Goal: Feedback & Contribution: Contribute content

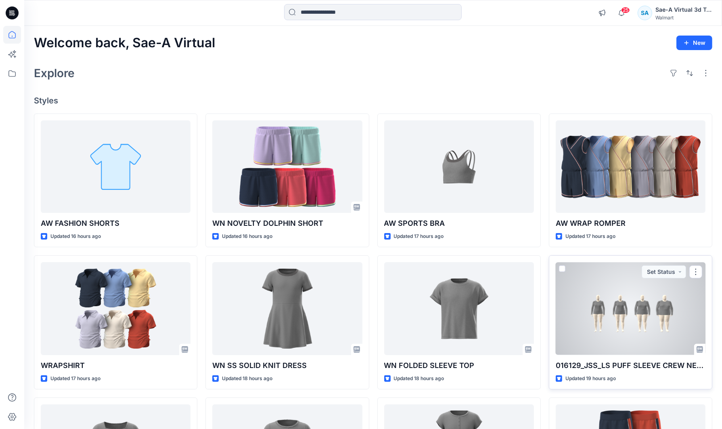
click at [641, 316] on div at bounding box center [631, 308] width 150 height 92
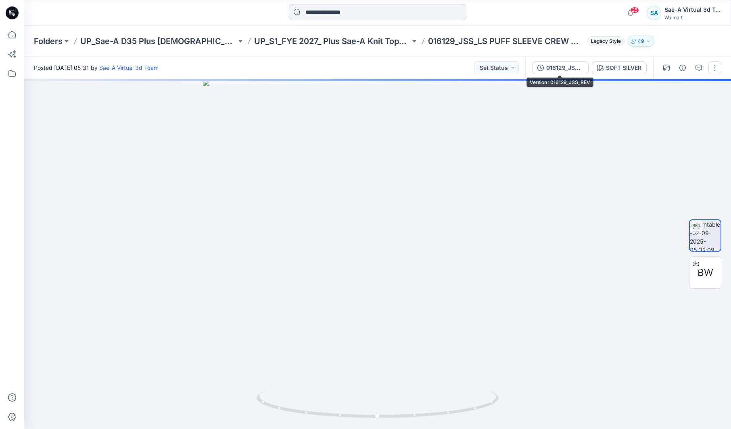
click at [559, 64] on div "016129_JSS_REV" at bounding box center [564, 67] width 37 height 9
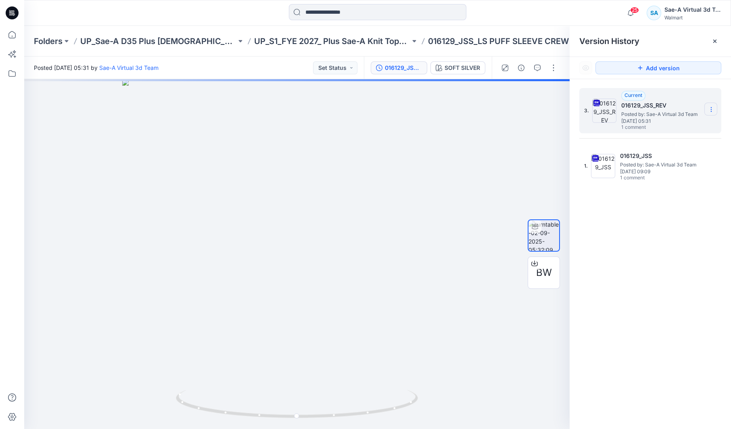
click at [715, 108] on section at bounding box center [711, 108] width 13 height 13
click at [682, 176] on div "Delete Version" at bounding box center [668, 177] width 94 height 16
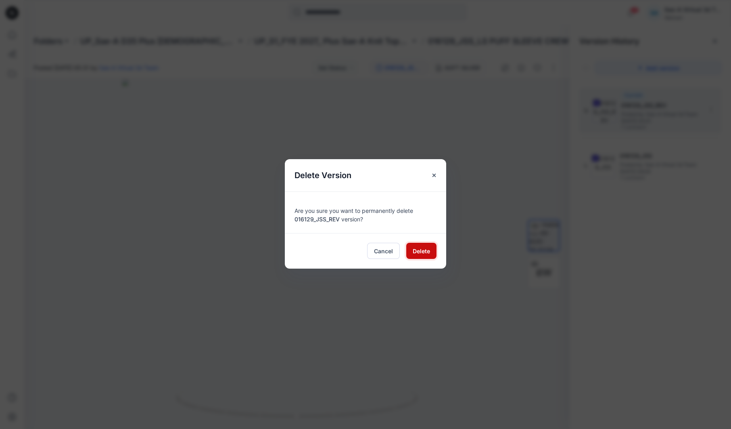
click at [427, 251] on span "Delete" at bounding box center [421, 251] width 17 height 8
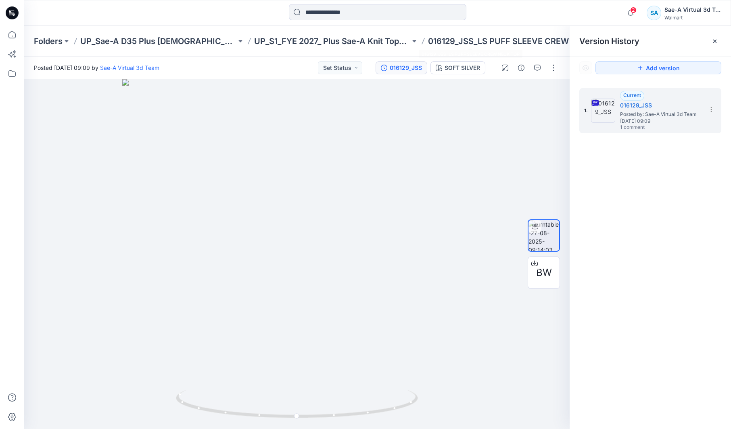
click at [507, 19] on div at bounding box center [377, 13] width 353 height 18
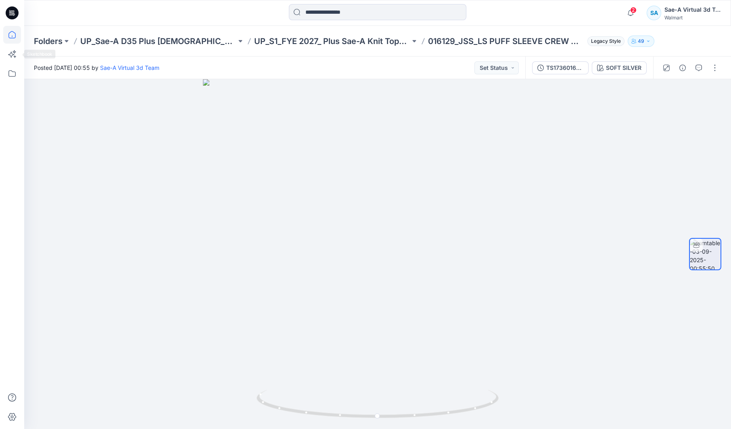
click at [11, 39] on icon at bounding box center [12, 35] width 18 height 18
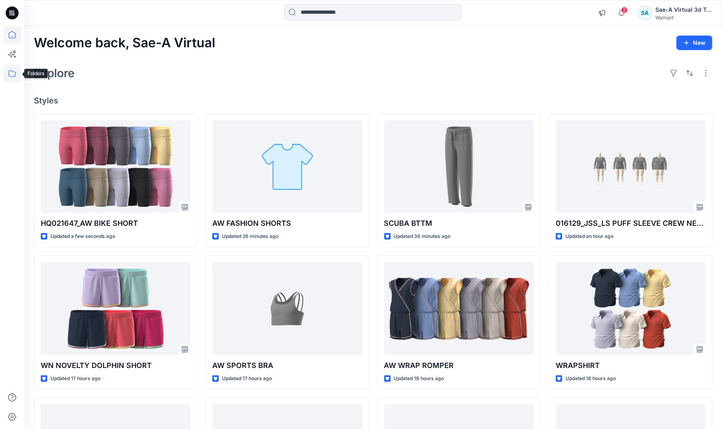
click at [13, 73] on icon at bounding box center [12, 74] width 18 height 18
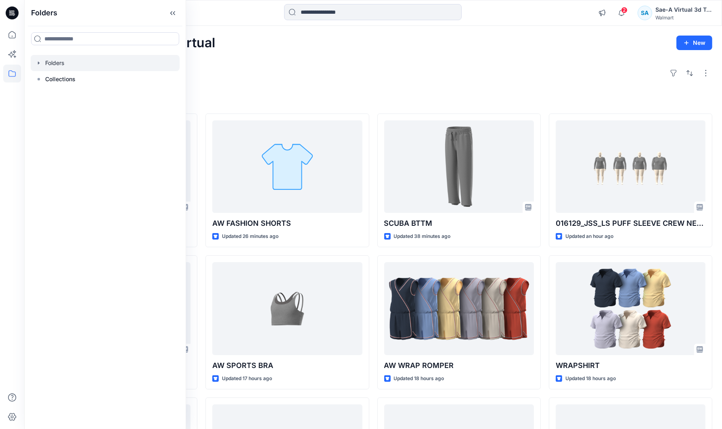
click at [37, 62] on icon "button" at bounding box center [39, 63] width 6 height 6
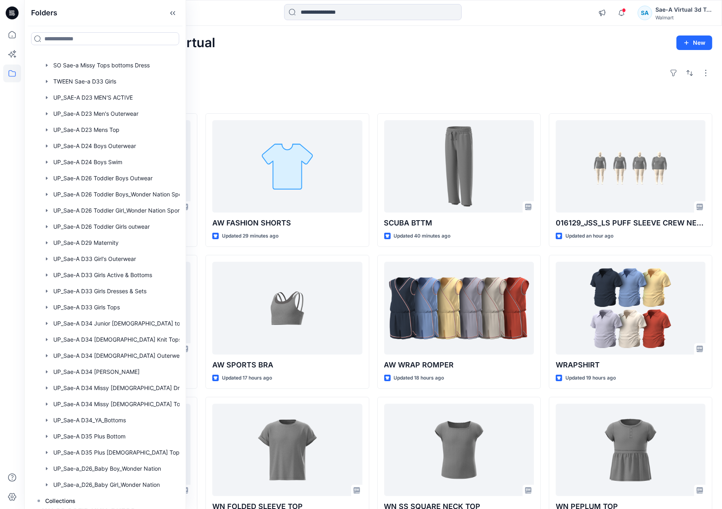
scroll to position [546, 0]
click at [280, 70] on div "Explore" at bounding box center [373, 72] width 678 height 19
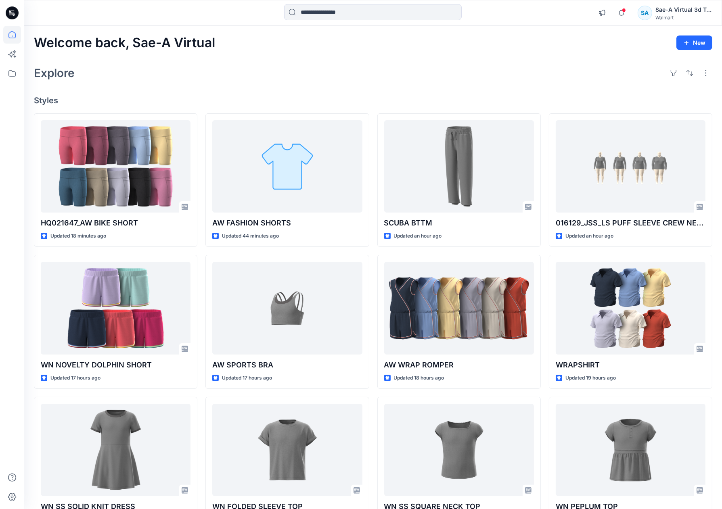
click at [504, 88] on div "Welcome back, Sae-A Virtual New Explore Styles HQ021647_AW BIKE SHORT Updated 1…" at bounding box center [373, 298] width 698 height 544
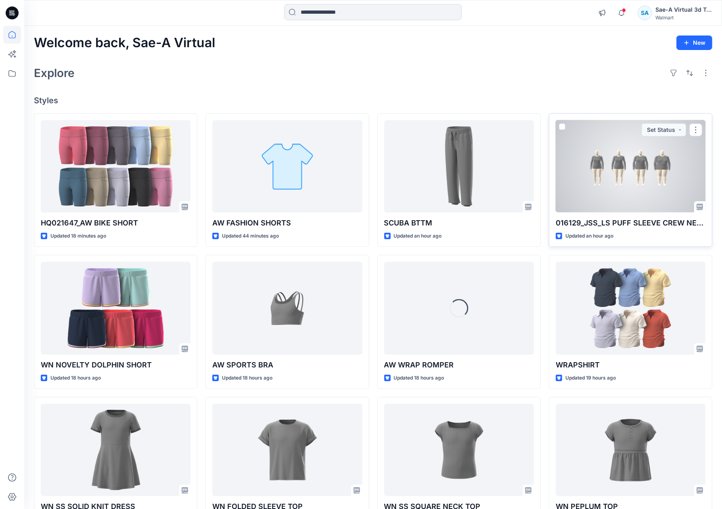
click at [623, 203] on div at bounding box center [631, 166] width 150 height 92
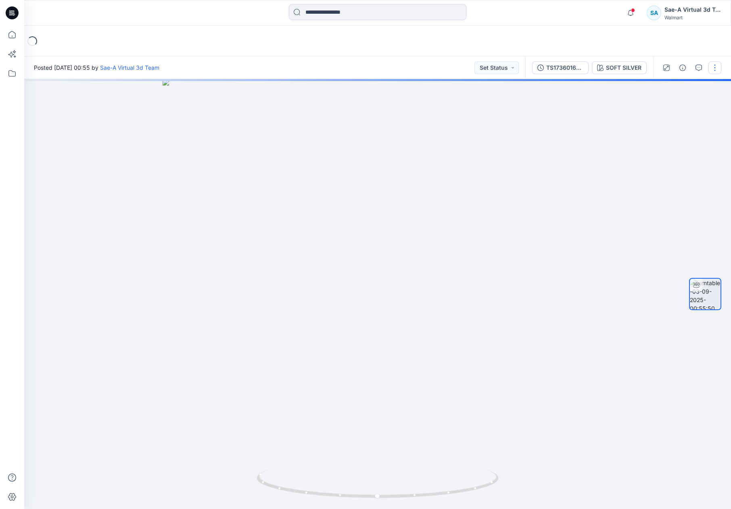
click at [713, 68] on button "button" at bounding box center [715, 67] width 13 height 13
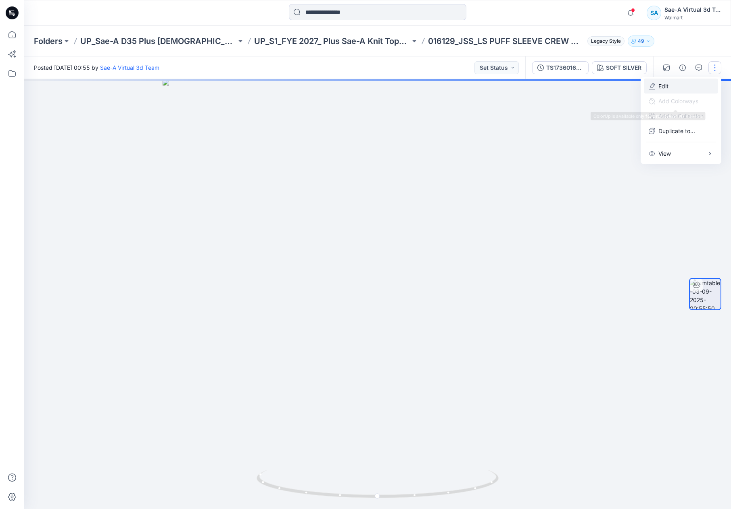
click at [665, 82] on p "Edit" at bounding box center [664, 86] width 10 height 8
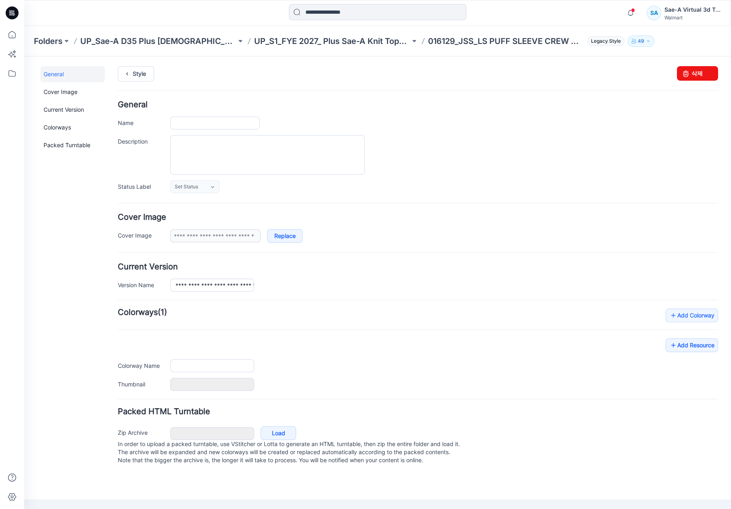
type input "**********"
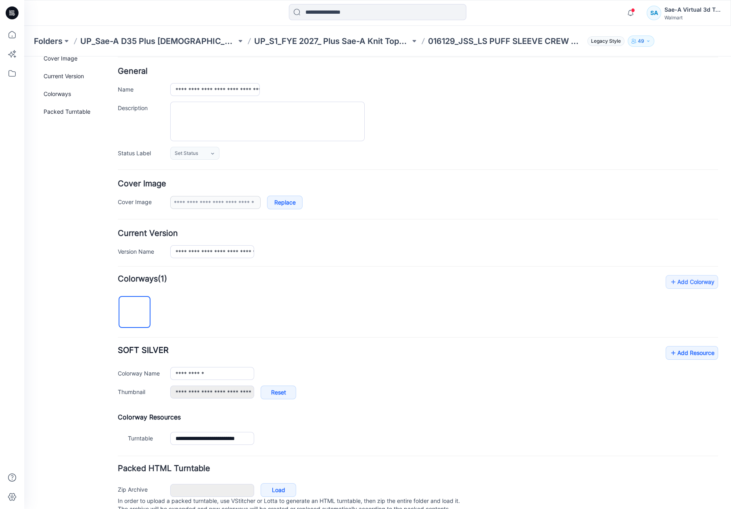
scroll to position [67, 0]
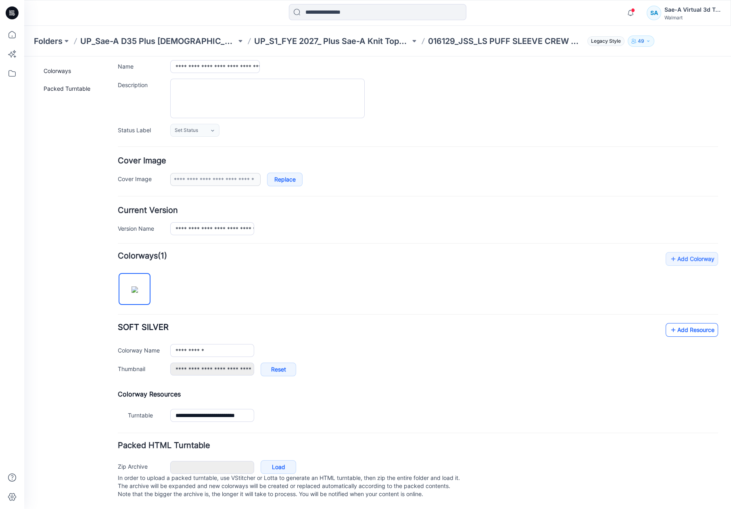
click at [690, 323] on link "Add Resource" at bounding box center [692, 330] width 52 height 14
click at [682, 324] on link "Add Resource" at bounding box center [692, 330] width 52 height 14
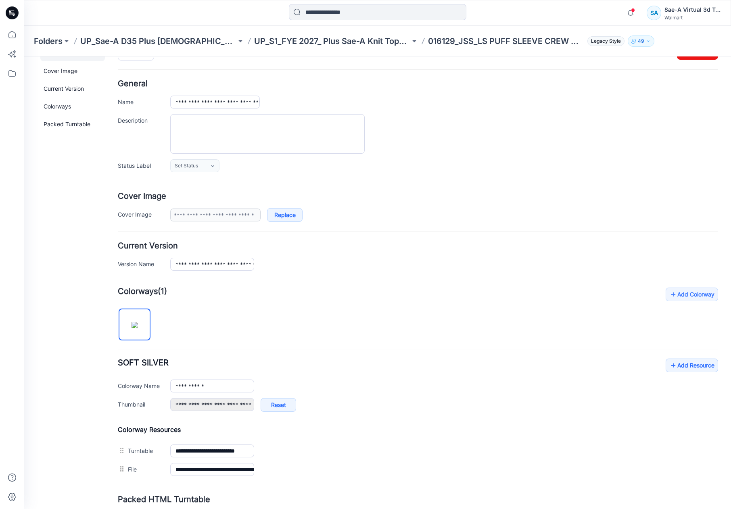
scroll to position [0, 0]
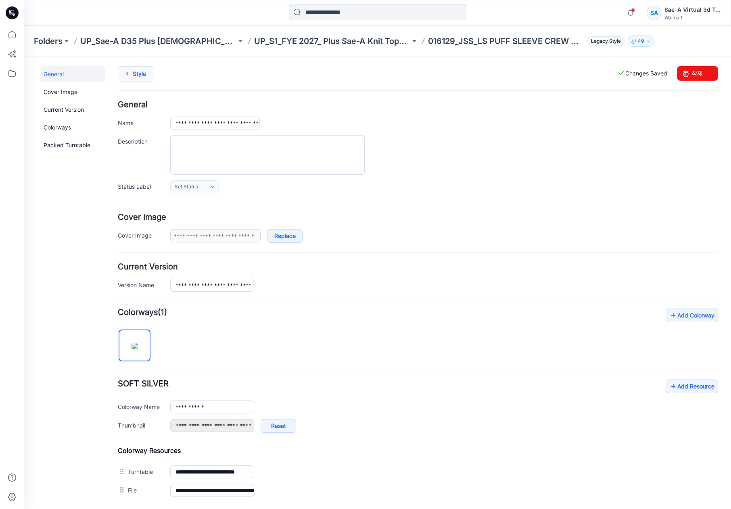
click at [130, 77] on icon at bounding box center [126, 74] width 11 height 15
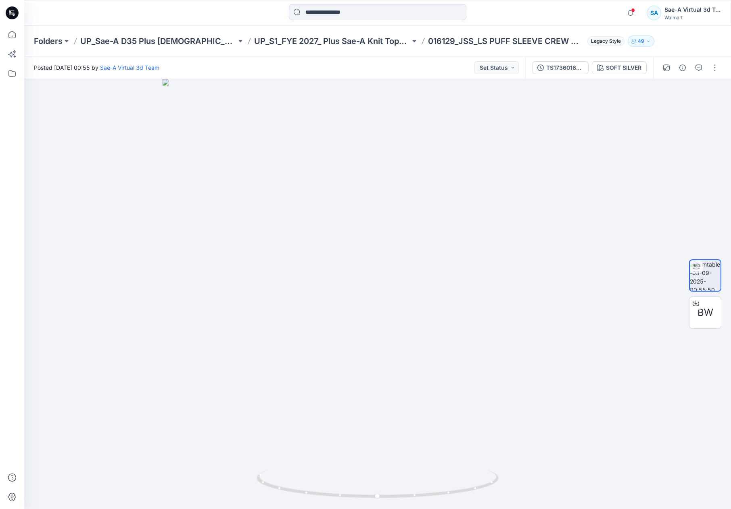
click at [578, 65] on div "TS1736016129_SIZE SET_REV2_LS PUFF SLEEVE CREW NECK TOP_SAEA_090225" at bounding box center [564, 67] width 37 height 9
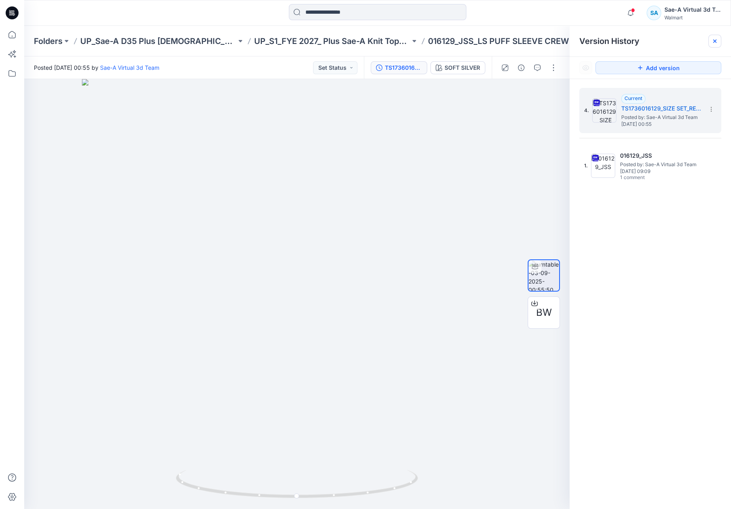
click at [713, 43] on icon at bounding box center [715, 41] width 6 height 6
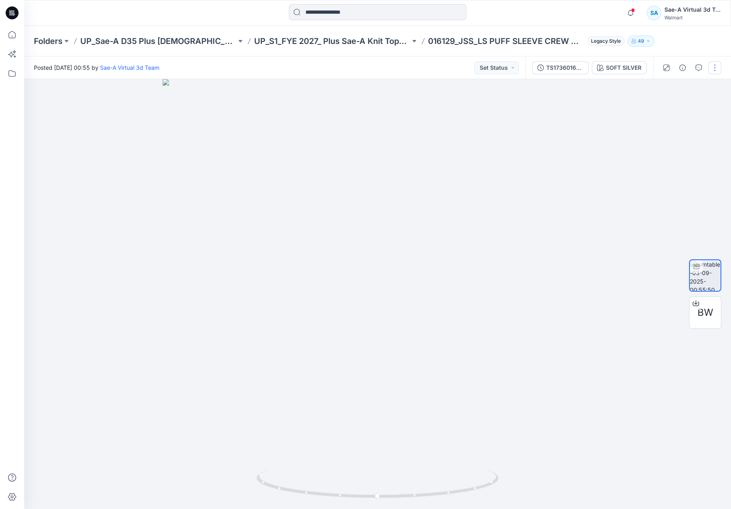
click at [713, 65] on button "button" at bounding box center [715, 67] width 13 height 13
click at [673, 84] on button "Edit" at bounding box center [681, 86] width 74 height 15
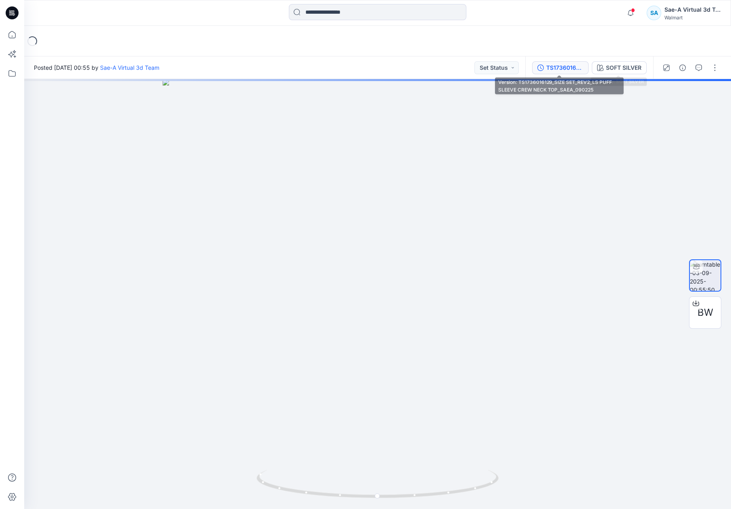
click at [579, 66] on div "TS1736016129_SIZE SET_REV2_LS PUFF SLEEVE CREW NECK TOP_SAEA_090225" at bounding box center [564, 67] width 37 height 9
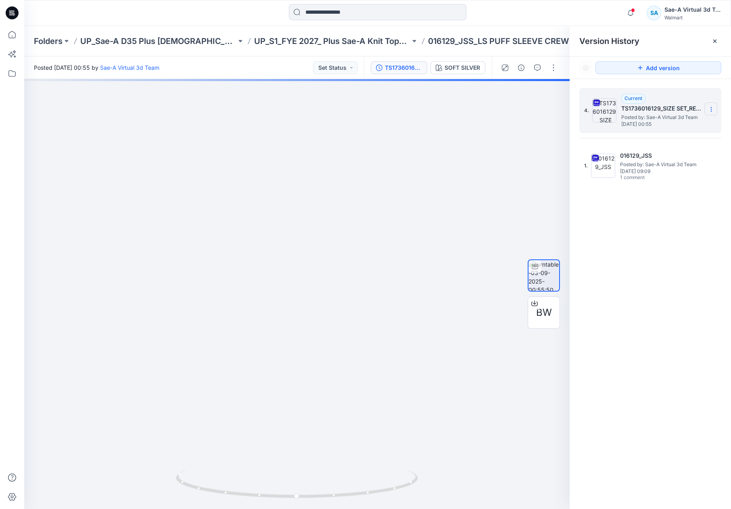
click at [713, 111] on icon at bounding box center [711, 109] width 6 height 6
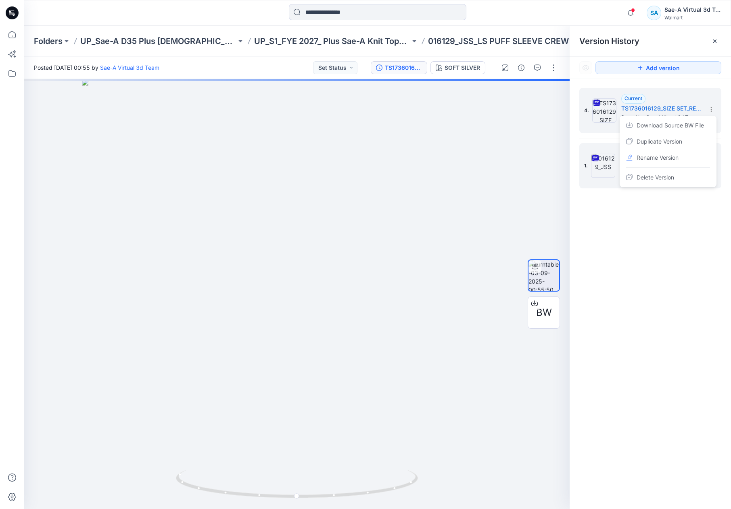
click at [663, 160] on span "Rename Version" at bounding box center [658, 158] width 42 height 10
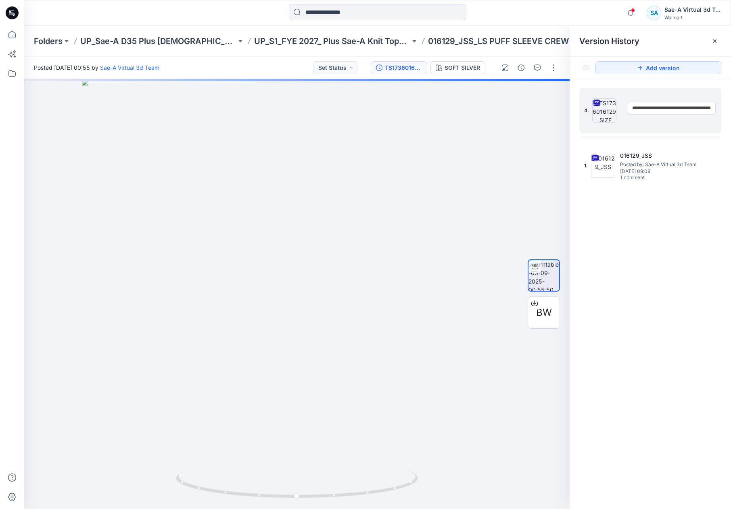
scroll to position [0, 110]
click at [657, 109] on input "**********" at bounding box center [671, 108] width 89 height 13
drag, startPoint x: 636, startPoint y: 110, endPoint x: 752, endPoint y: 111, distance: 115.8
click at [731, 111] on html "Notifications Your style HQ021647_AW BIKE SHORT has been updated with HQ021647_…" at bounding box center [365, 254] width 731 height 509
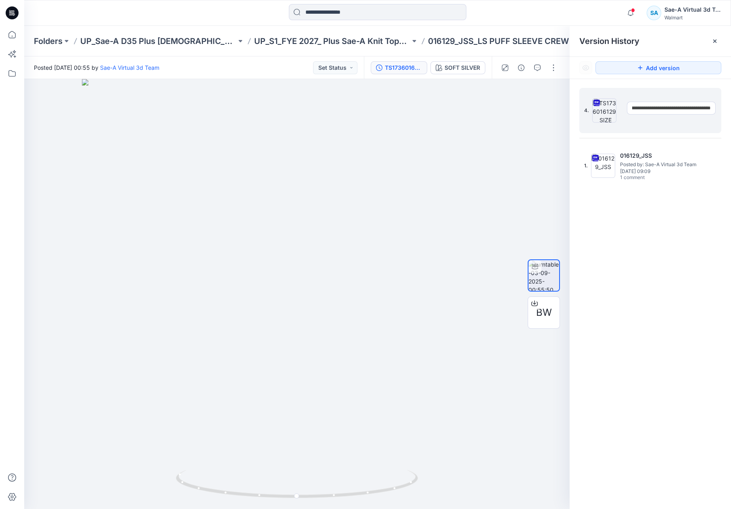
drag, startPoint x: 669, startPoint y: 108, endPoint x: 759, endPoint y: 112, distance: 90.5
click at [731, 112] on html "Notifications Your style HQ021647_AW BIKE SHORT has been updated with HQ021647_…" at bounding box center [365, 254] width 731 height 509
drag, startPoint x: 664, startPoint y: 110, endPoint x: 627, endPoint y: 111, distance: 37.5
click at [627, 111] on input "**********" at bounding box center [671, 108] width 89 height 13
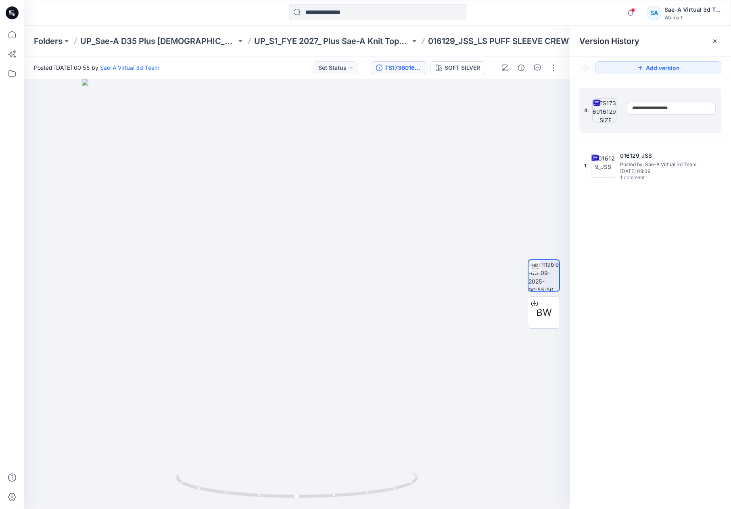
type input "**********"
click at [675, 227] on div "**********" at bounding box center [650, 300] width 161 height 442
click at [659, 65] on button "Add version" at bounding box center [659, 67] width 126 height 13
click at [718, 44] on div at bounding box center [715, 41] width 13 height 13
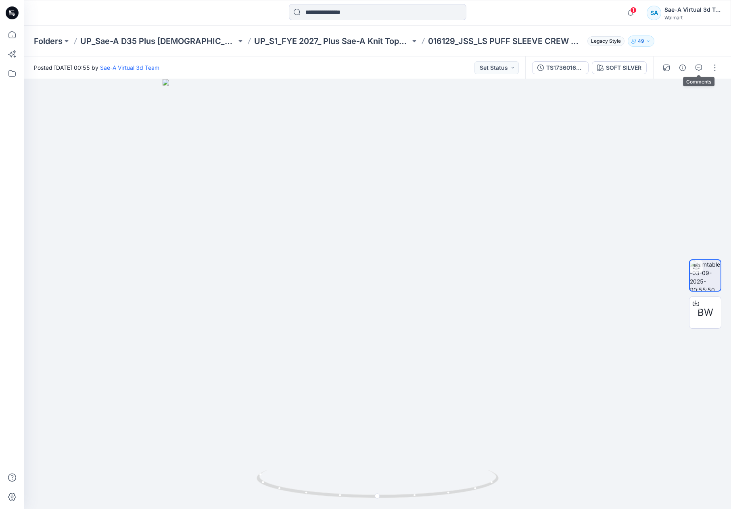
click at [704, 67] on button "button" at bounding box center [698, 67] width 13 height 13
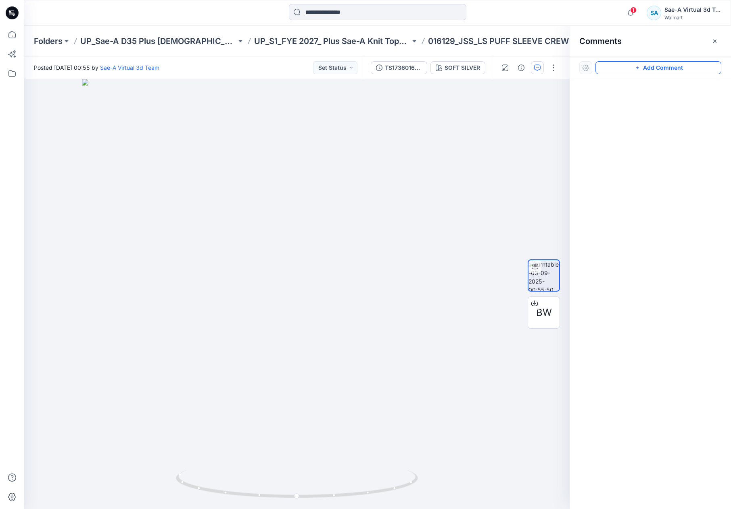
click at [663, 67] on button "Add Comment" at bounding box center [659, 67] width 126 height 13
click at [285, 166] on div "1" at bounding box center [297, 294] width 546 height 430
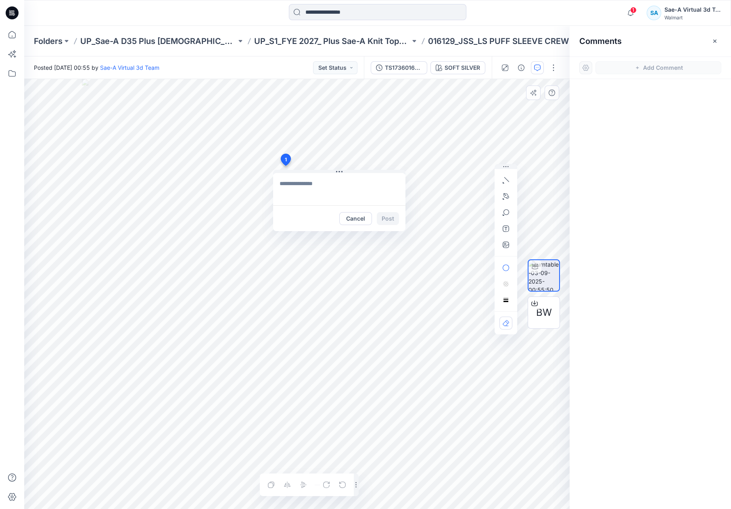
click at [338, 189] on textarea at bounding box center [339, 189] width 132 height 32
type textarea "**********"
click at [388, 217] on button "Post" at bounding box center [388, 218] width 22 height 13
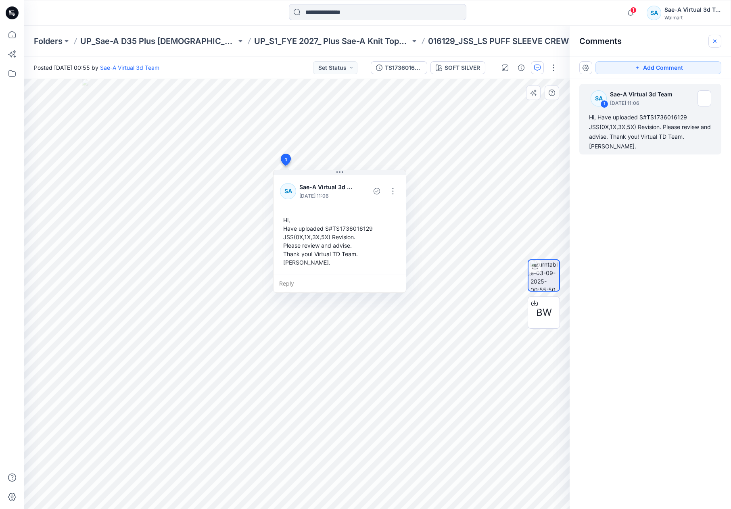
click at [714, 40] on icon "button" at bounding box center [714, 40] width 3 height 3
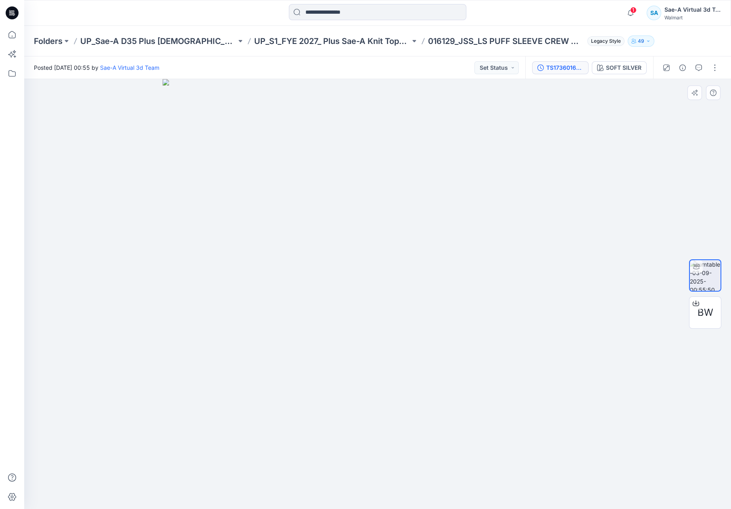
click at [558, 67] on div "TS1736016129_SIZE SET_REV2_LS PUFF SLEEVE CREW NECK TOP_SAEA_090225" at bounding box center [564, 67] width 37 height 9
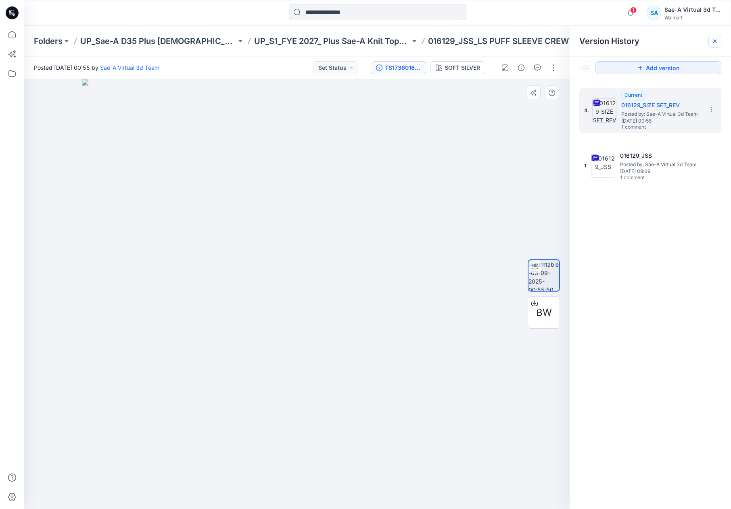
click at [715, 38] on icon at bounding box center [715, 41] width 6 height 6
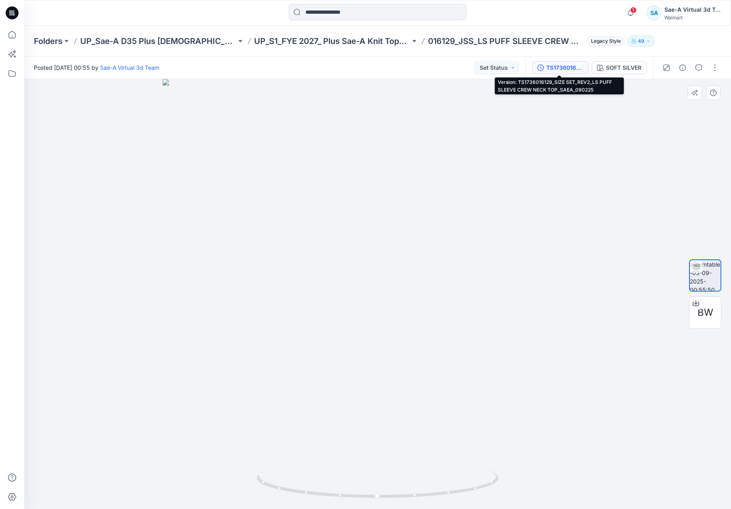
click at [572, 66] on div "TS1736016129_SIZE SET_REV2_LS PUFF SLEEVE CREW NECK TOP_SAEA_090225" at bounding box center [564, 67] width 37 height 9
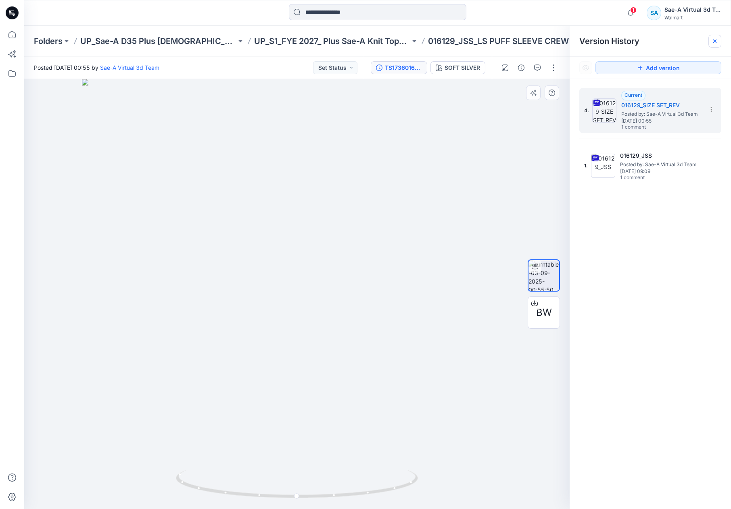
click at [715, 38] on icon at bounding box center [715, 41] width 6 height 6
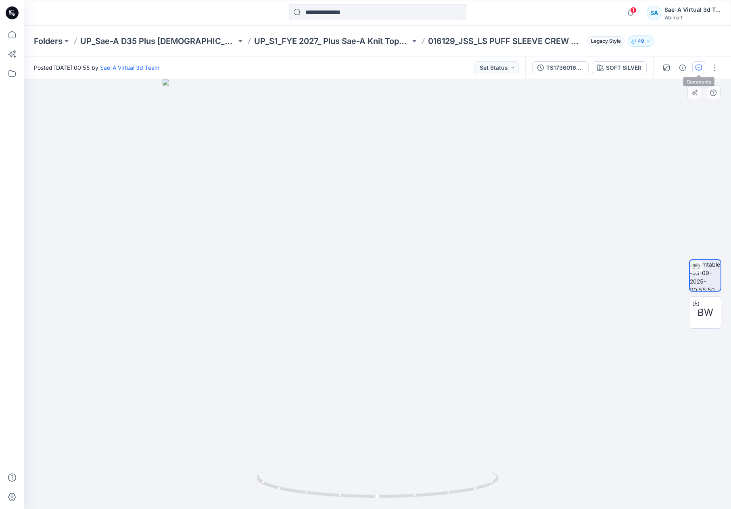
click at [699, 69] on icon "button" at bounding box center [699, 68] width 6 height 6
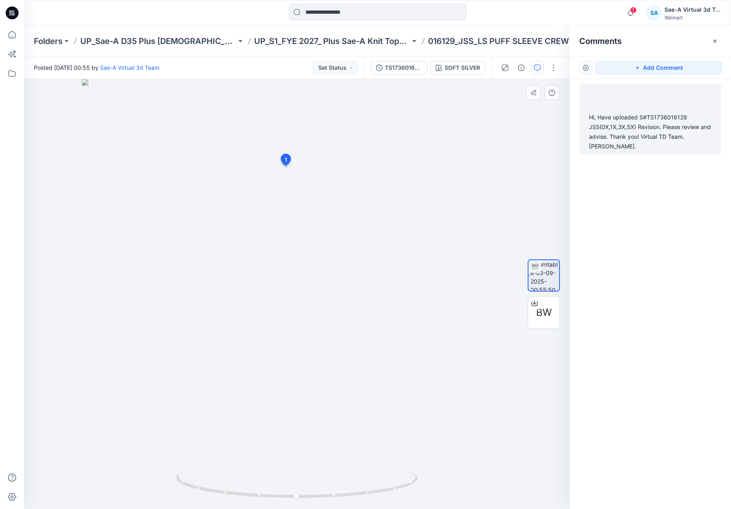
click at [657, 121] on div "Hi, Have uploaded S#TS1736016129 JSS(0X,1X,3X,5X) Revision. Please review and a…" at bounding box center [650, 132] width 123 height 39
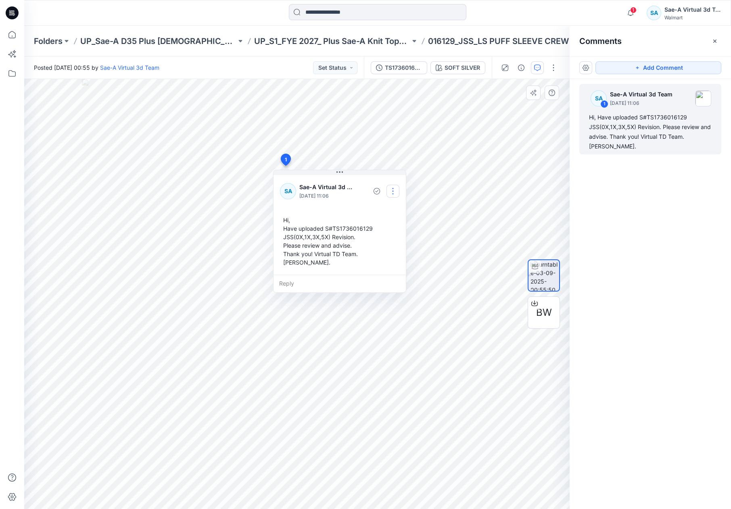
click at [393, 190] on button "button" at bounding box center [393, 191] width 13 height 13
click at [386, 210] on p "Edit comment" at bounding box center [395, 210] width 36 height 8
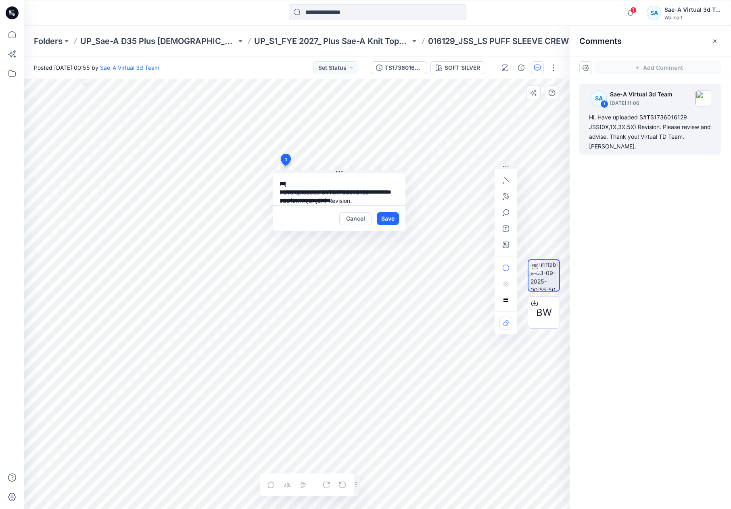
scroll to position [31, 0]
drag, startPoint x: 310, startPoint y: 200, endPoint x: 357, endPoint y: 186, distance: 48.8
click at [357, 186] on textarea "**********" at bounding box center [339, 189] width 132 height 32
type textarea "**********"
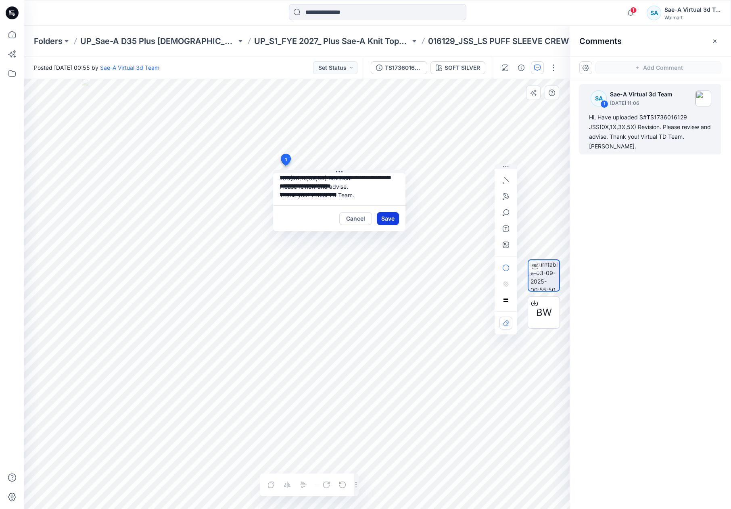
click at [388, 220] on button "Save" at bounding box center [388, 218] width 22 height 13
